Goal: Transaction & Acquisition: Book appointment/travel/reservation

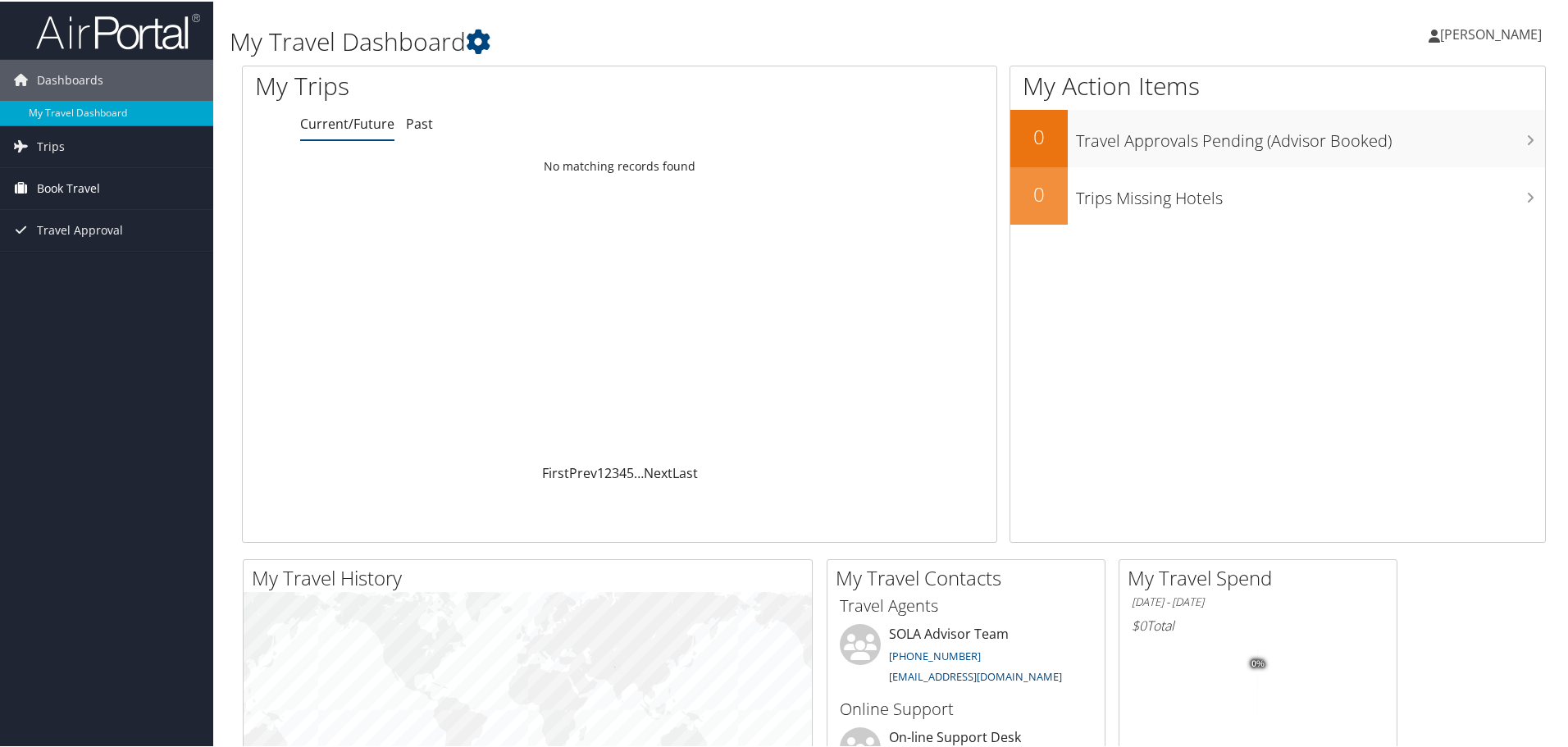
click at [54, 182] on span "Book Travel" at bounding box center [69, 187] width 63 height 41
click at [108, 263] on link "Book/Manage Online Trips" at bounding box center [107, 269] width 213 height 25
